Goal: Task Accomplishment & Management: Complete application form

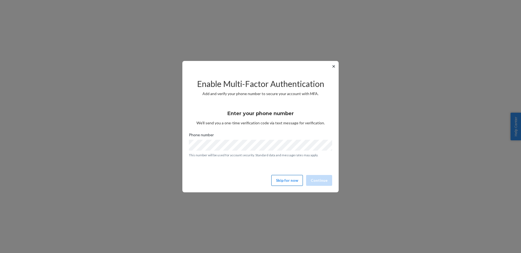
click at [291, 179] on button "Skip for now" at bounding box center [286, 180] width 31 height 11
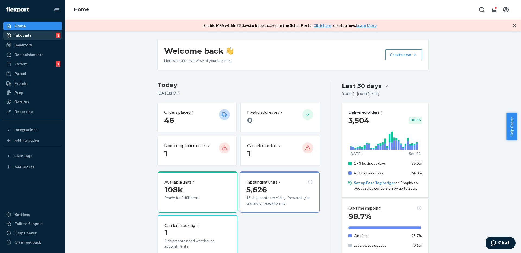
click at [29, 36] on div "Inbounds" at bounding box center [23, 35] width 17 height 5
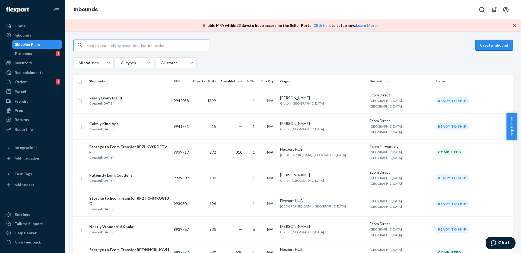
click at [483, 44] on button "Create inbound" at bounding box center [493, 45] width 37 height 11
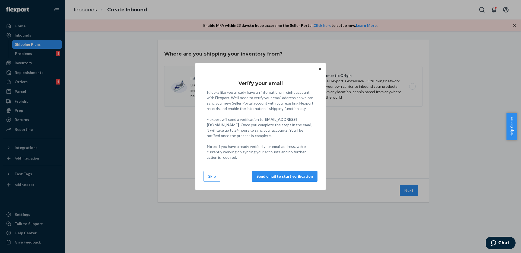
click at [214, 177] on button "Skip" at bounding box center [212, 176] width 17 height 11
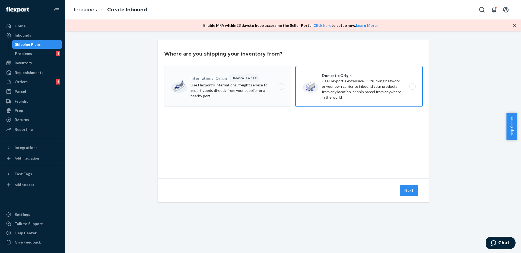
click at [343, 83] on label "Domestic Origin Use Flexport’s extensive US trucking network or your own carrie…" at bounding box center [358, 86] width 127 height 41
click at [412, 85] on input "Domestic Origin Use Flexport’s extensive US trucking network or your own carrie…" at bounding box center [414, 87] width 4 height 4
radio input "true"
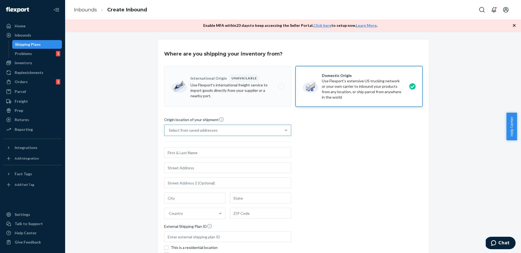
click at [221, 133] on div "Select from saved addresses" at bounding box center [222, 130] width 117 height 11
click at [169, 133] on input "Select from saved addresses" at bounding box center [169, 130] width 1 height 5
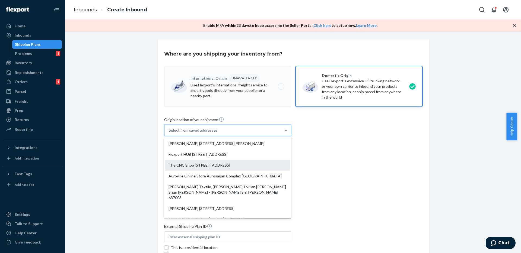
click at [208, 164] on div "The CNC Shop [STREET_ADDRESS]" at bounding box center [227, 165] width 125 height 11
click at [169, 133] on input "option The CNC Shop [STREET_ADDRESS], 3 of 10. 10 results available. Use Up and…" at bounding box center [169, 130] width 1 height 5
type input "The CNC Shop"
type input "Building C"
type input "[GEOGRAPHIC_DATA]"
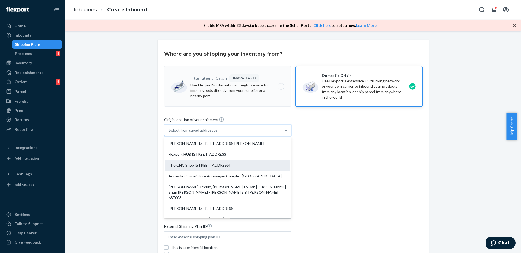
type input "CA"
type input "92308"
type input "[STREET_ADDRESS]"
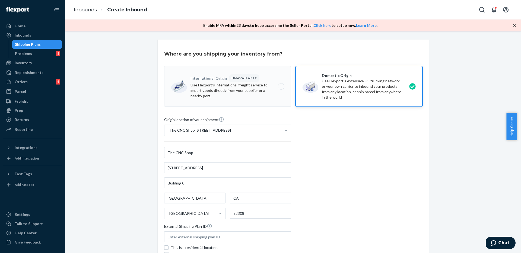
drag, startPoint x: 357, startPoint y: 160, endPoint x: 343, endPoint y: 158, distance: 13.9
click at [357, 160] on div "Origin location of your shipment The CNC Shop [STREET_ADDRESS] The CNC Shop [ST…" at bounding box center [293, 191] width 258 height 148
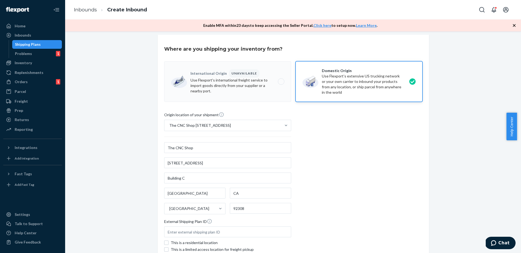
scroll to position [59, 0]
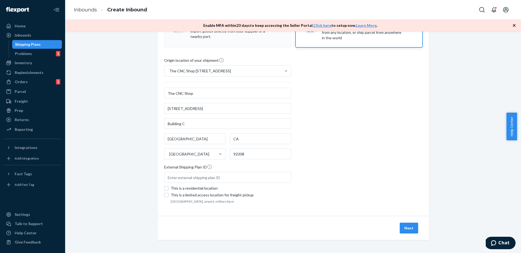
click at [402, 230] on button "Next" at bounding box center [409, 228] width 18 height 11
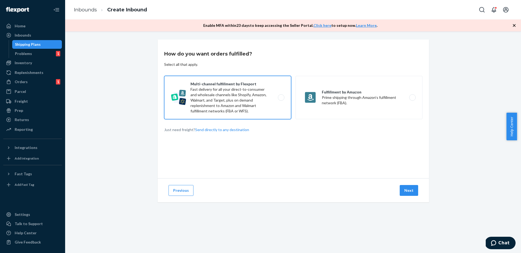
click at [257, 94] on label "Multi-channel fulfillment by Flexport Fast delivery for all your direct-to-cons…" at bounding box center [227, 97] width 127 height 43
click at [281, 96] on input "Multi-channel fulfillment by Flexport Fast delivery for all your direct-to-cons…" at bounding box center [283, 98] width 4 height 4
radio input "true"
click at [415, 190] on button "Next" at bounding box center [409, 190] width 18 height 11
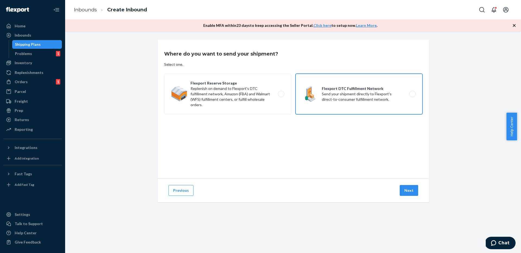
click at [370, 76] on label "Flexport DTC Fulfillment Network Send your shipment directly to Flexport's dire…" at bounding box center [358, 94] width 127 height 41
click at [412, 93] on input "Flexport DTC Fulfillment Network Send your shipment directly to Flexport's dire…" at bounding box center [414, 95] width 4 height 4
radio input "true"
click at [414, 193] on button "Next" at bounding box center [409, 190] width 18 height 11
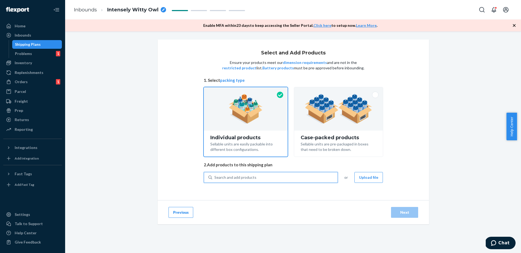
click at [257, 177] on div "Search and add products" at bounding box center [274, 178] width 125 height 10
click at [215, 177] on input "0 results available. Use Up and Down to choose options, press Enter to select t…" at bounding box center [214, 177] width 1 height 5
type input "nature table"
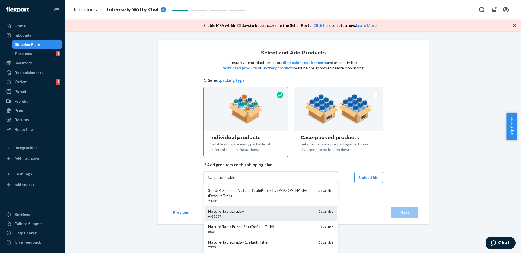
click at [238, 212] on div "Nature Table Display" at bounding box center [261, 211] width 106 height 5
click at [235, 180] on input "nature table" at bounding box center [224, 177] width 21 height 5
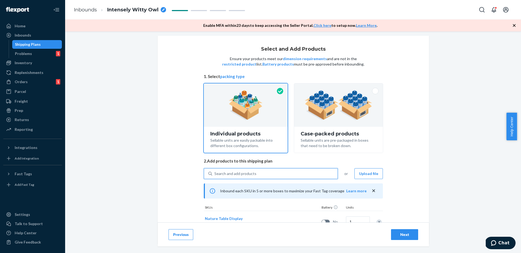
scroll to position [25, 0]
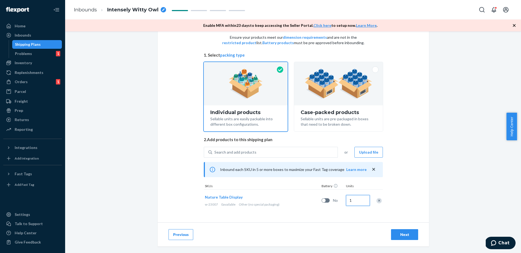
click at [355, 199] on input "1" at bounding box center [358, 200] width 24 height 11
type input "54"
click at [404, 234] on div "Next" at bounding box center [405, 234] width 18 height 5
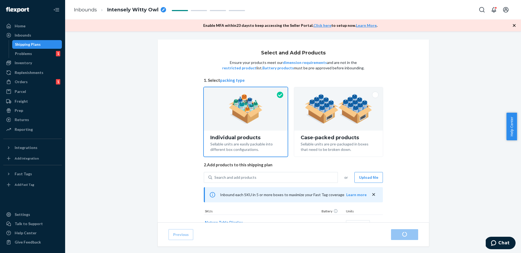
scroll to position [19, 0]
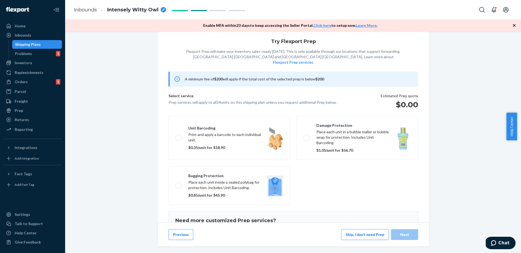
scroll to position [24, 0]
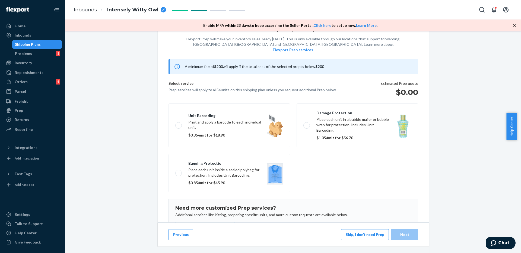
click at [358, 238] on button "Skip, I don't need Prep" at bounding box center [365, 235] width 48 height 11
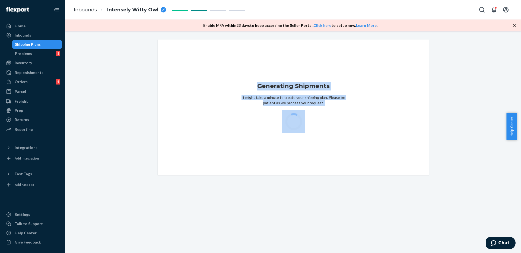
scroll to position [0, 0]
click at [358, 238] on div "Generating Shipments It might take a minute to create your shipping plan. Pleas…" at bounding box center [293, 142] width 456 height 222
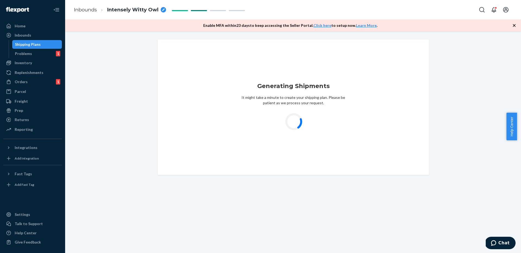
click at [371, 112] on div "Generating Shipments It might take a minute to create your shipping plan. Pleas…" at bounding box center [293, 108] width 271 height 136
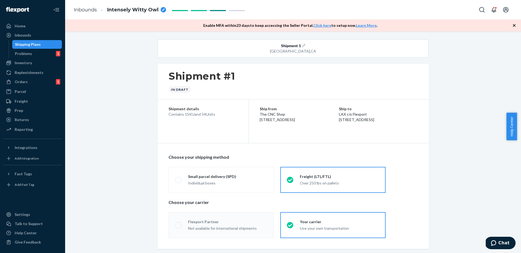
radio input "true"
radio input "false"
radio input "true"
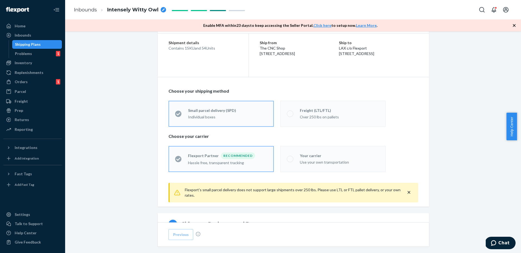
scroll to position [134, 0]
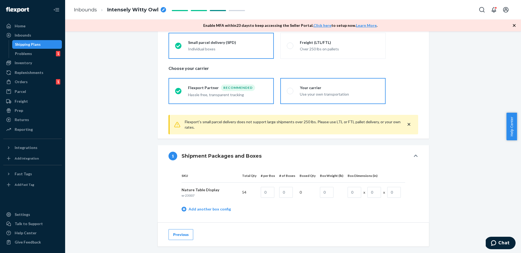
click at [322, 94] on div "Use your own transportation" at bounding box center [339, 94] width 79 height 5
click at [290, 93] on input "Your carrier Use your own transportation" at bounding box center [289, 91] width 4 height 4
radio input "true"
radio input "false"
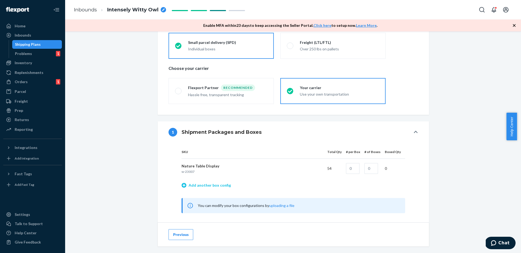
click at [206, 185] on link "Add another box config" at bounding box center [206, 185] width 49 height 5
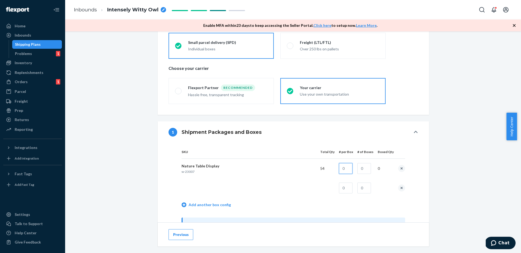
click at [344, 167] on input "text" at bounding box center [346, 168] width 14 height 11
type input "11"
click at [367, 169] on input "text" at bounding box center [364, 168] width 14 height 11
type input "4"
click at [345, 189] on input "text" at bounding box center [346, 188] width 14 height 11
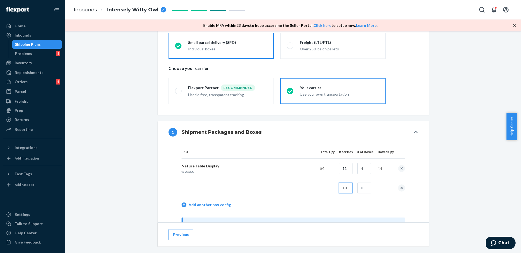
type input "10"
click at [364, 189] on input "text" at bounding box center [364, 188] width 14 height 11
type input "1"
click at [314, 185] on td at bounding box center [249, 189] width 134 height 20
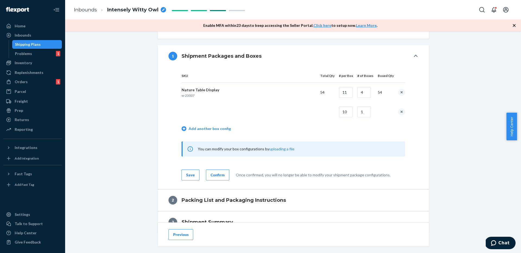
scroll to position [211, 0]
click at [212, 172] on div "Confirm" at bounding box center [218, 174] width 14 height 5
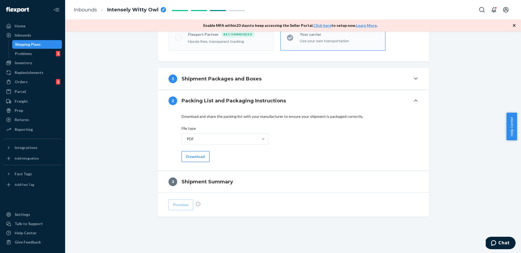
click at [200, 160] on button "Download" at bounding box center [196, 156] width 28 height 11
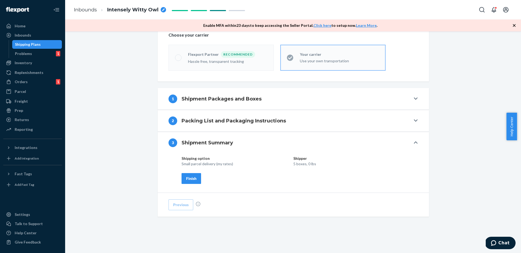
click at [187, 178] on div "Finish" at bounding box center [191, 178] width 10 height 5
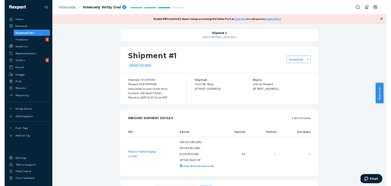
scroll to position [0, 0]
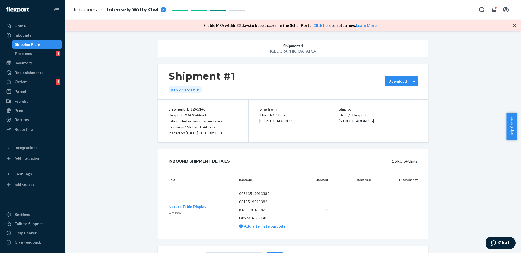
click at [405, 80] on div "Download" at bounding box center [398, 81] width 26 height 5
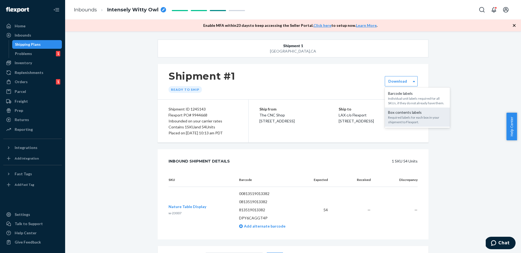
click at [404, 120] on div "Required labels for each box in your shipment to Flexport." at bounding box center [417, 119] width 59 height 9
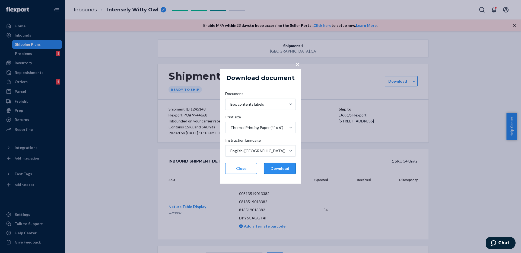
click at [270, 167] on button "Download" at bounding box center [280, 168] width 32 height 11
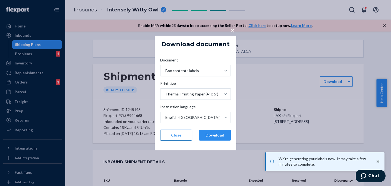
click at [176, 136] on button "Close" at bounding box center [176, 134] width 32 height 11
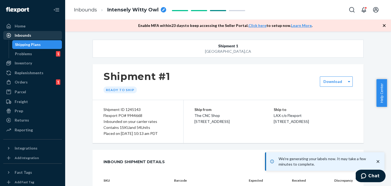
click at [38, 33] on div "Inbounds" at bounding box center [33, 35] width 58 height 8
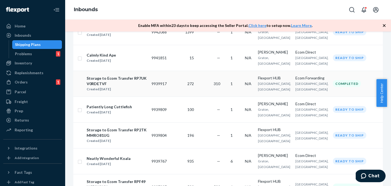
scroll to position [94, 0]
click at [179, 84] on td "272" at bounding box center [182, 84] width 27 height 26
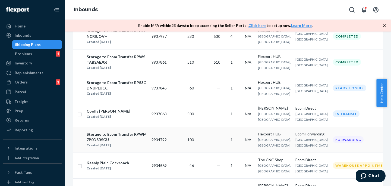
scroll to position [284, 0]
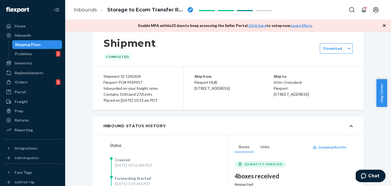
scroll to position [9, 0]
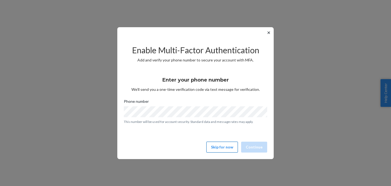
click at [225, 149] on button "Skip for now" at bounding box center [221, 146] width 31 height 11
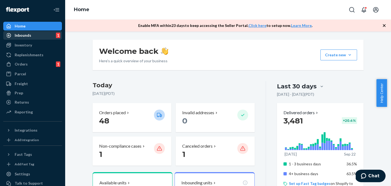
click at [25, 36] on div "Inbounds" at bounding box center [23, 35] width 17 height 5
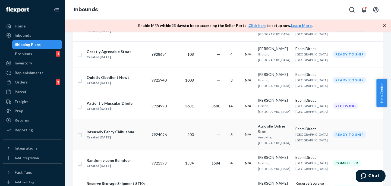
scroll to position [515, 0]
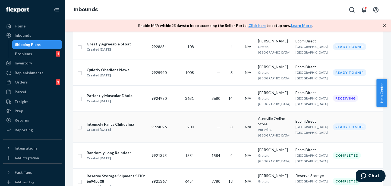
click at [201, 133] on td "—" at bounding box center [209, 126] width 26 height 31
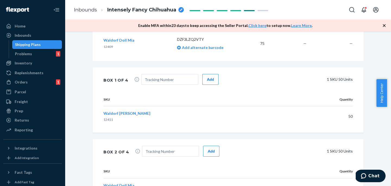
scroll to position [228, 0]
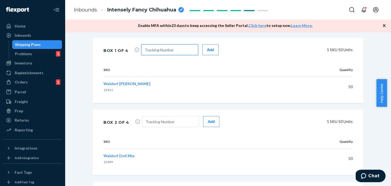
click at [160, 49] on input "text" at bounding box center [169, 49] width 57 height 11
paste input "884532319950"
type input "884532319950"
click at [207, 47] on div "Add" at bounding box center [210, 49] width 7 height 5
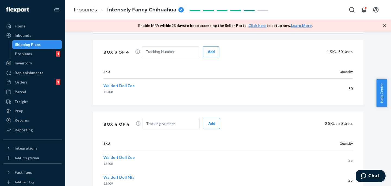
scroll to position [407, 0]
click at [147, 49] on input "text" at bounding box center [170, 51] width 57 height 11
paste input "884532319950"
type input "884532319950"
click at [208, 51] on div "Add" at bounding box center [211, 50] width 7 height 5
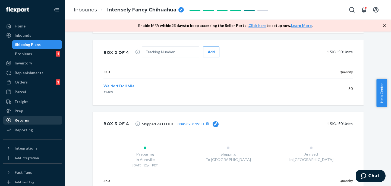
scroll to position [326, 0]
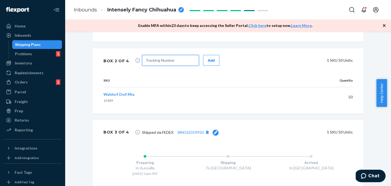
click at [168, 58] on input "text" at bounding box center [170, 60] width 57 height 11
paste input "884442044300"
type input "884442044300"
click at [208, 61] on div "Add" at bounding box center [211, 60] width 7 height 5
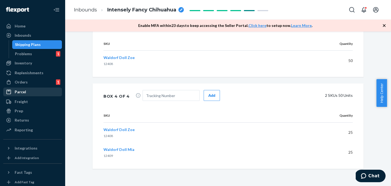
scroll to position [508, 0]
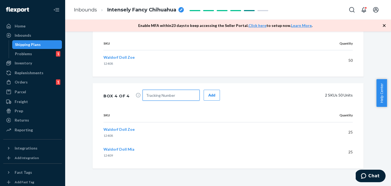
click at [175, 95] on input "text" at bounding box center [170, 95] width 57 height 11
paste input "FedEx Tracking"
type input "FedEx Tracking"
click at [204, 94] on button "Add" at bounding box center [212, 95] width 16 height 11
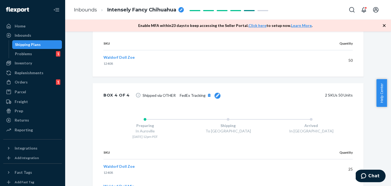
click at [215, 95] on icon at bounding box center [217, 95] width 4 height 4
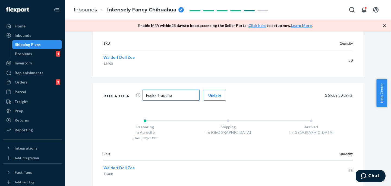
click at [179, 97] on input "FedEx Tracking" at bounding box center [170, 95] width 57 height 11
paste input "884345785670"
click at [173, 94] on input "FedEx Tracking884345785670" at bounding box center [170, 95] width 57 height 11
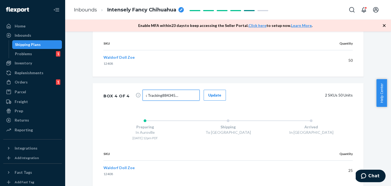
click at [173, 94] on input "FedEx Tracking884345785670" at bounding box center [170, 95] width 57 height 11
paste input "text"
type input "884345785670"
click at [208, 97] on div "Update" at bounding box center [214, 94] width 13 height 5
